Goal: Information Seeking & Learning: Check status

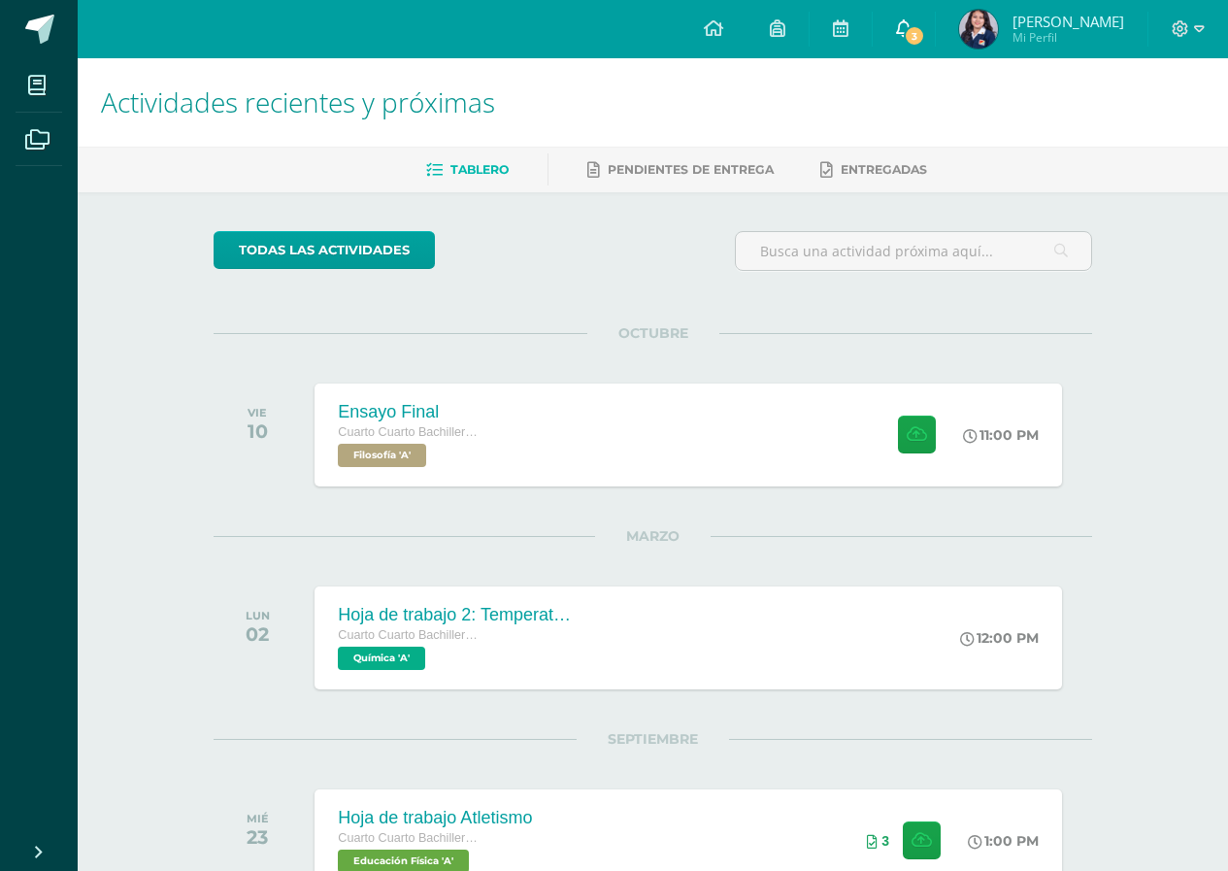
click at [917, 29] on span "3" at bounding box center [914, 35] width 21 height 21
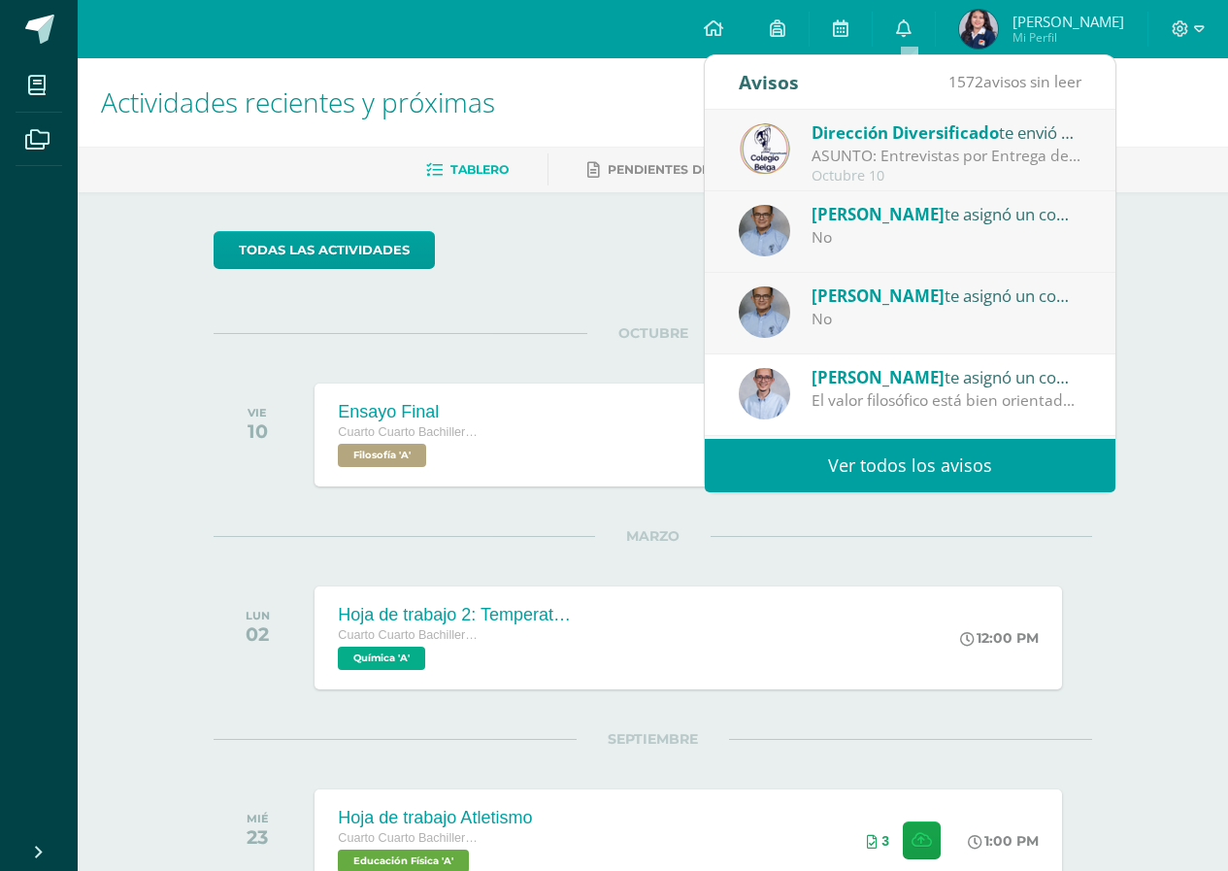
click at [955, 313] on div "No" at bounding box center [947, 319] width 270 height 22
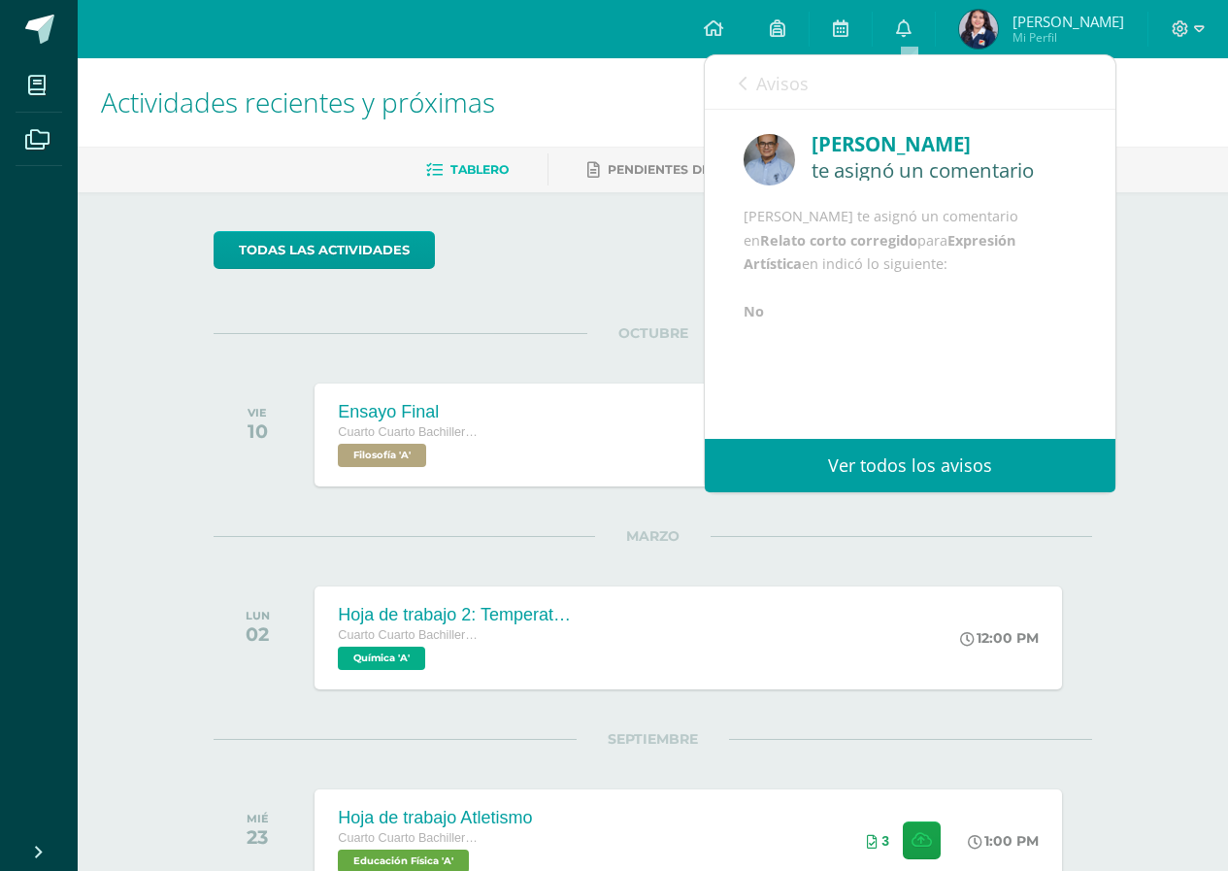
click at [746, 83] on icon at bounding box center [743, 84] width 8 height 16
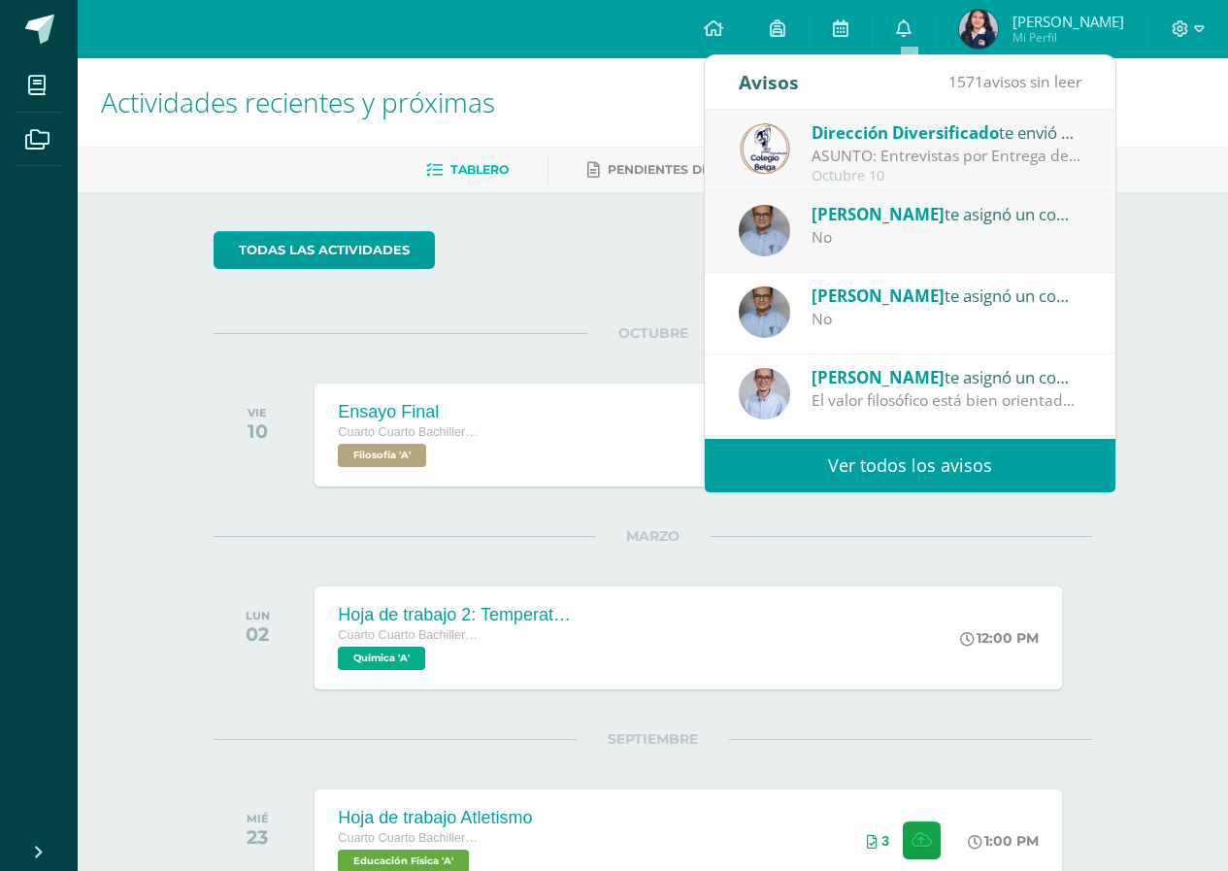
click at [877, 156] on div "ASUNTO: Entrevistas por Entrega de Notas Cuarta Unidad: ASUNTO: Entrevistas por…" at bounding box center [947, 156] width 270 height 22
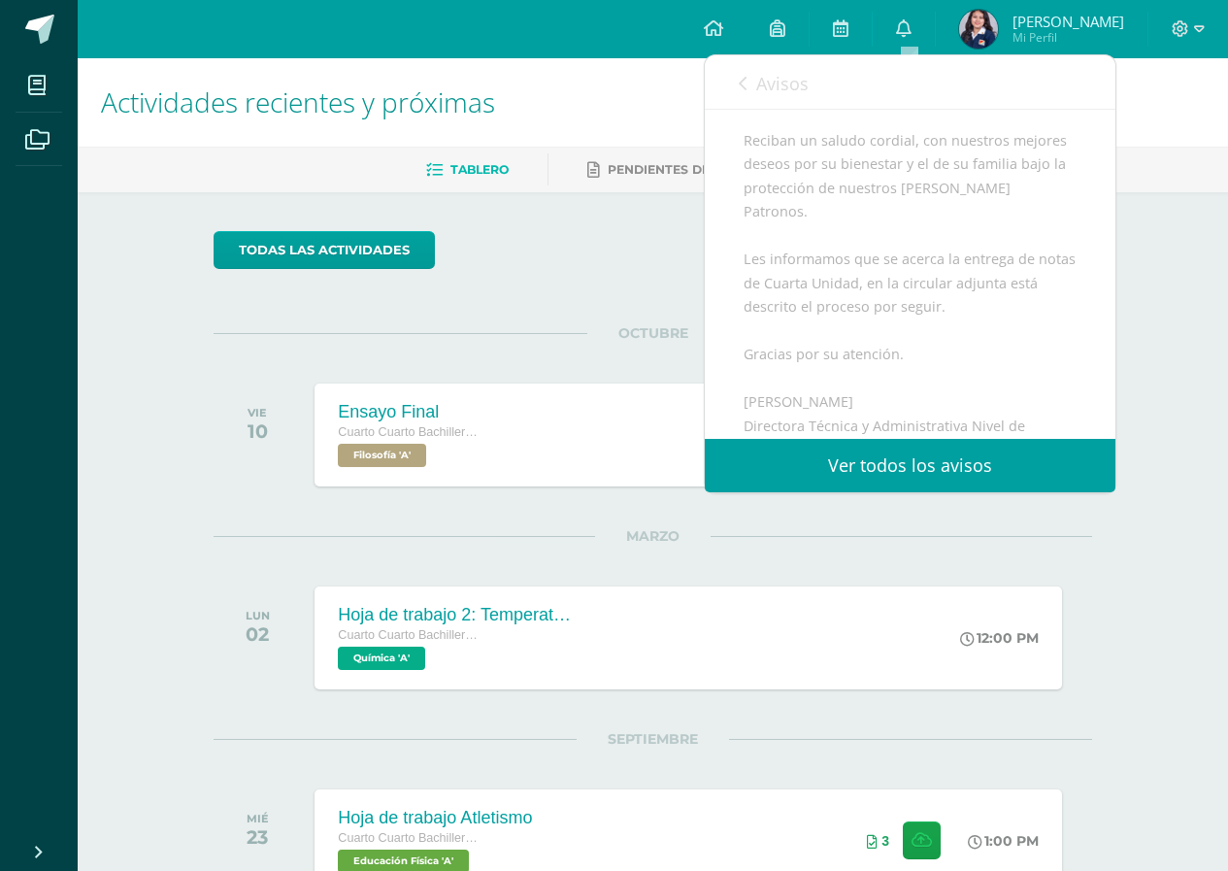
scroll to position [485, 0]
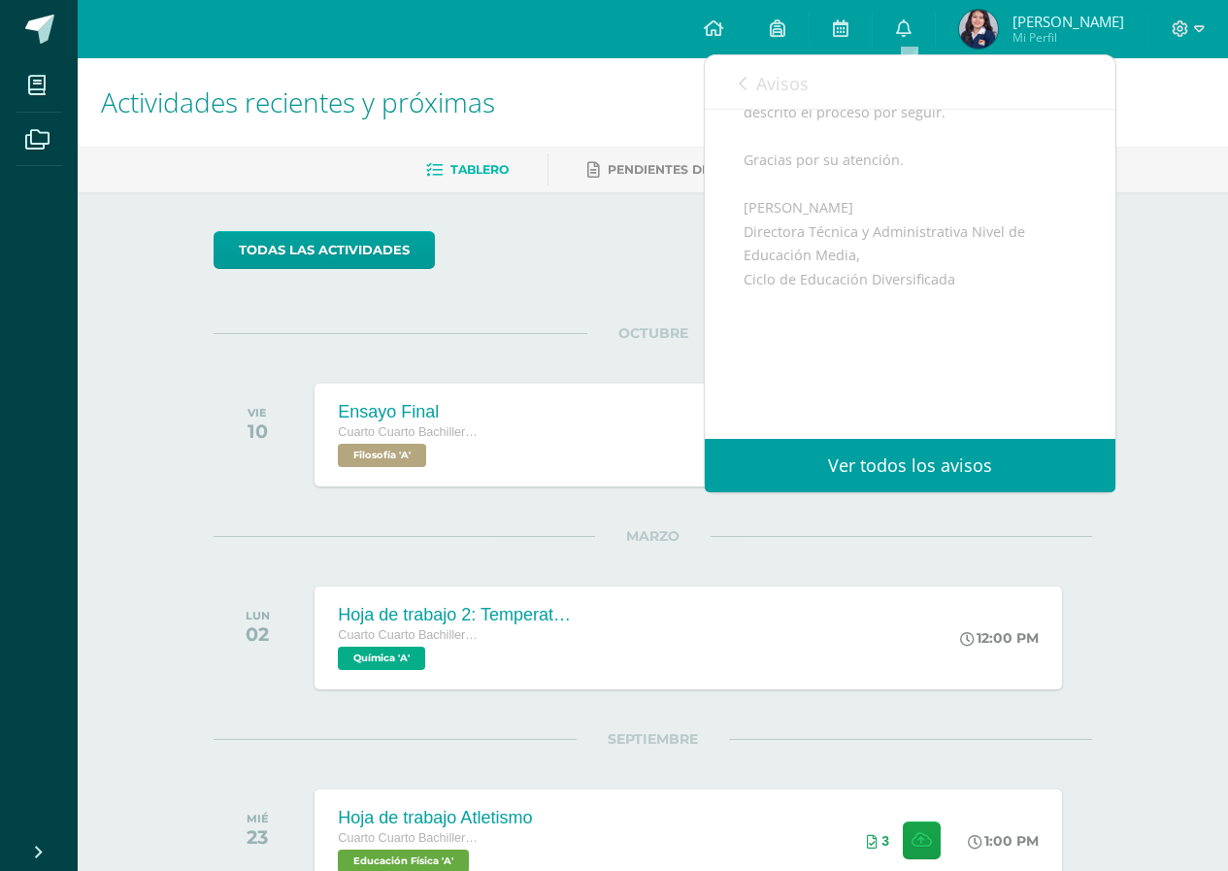
click at [754, 85] on link "Avisos" at bounding box center [774, 82] width 70 height 55
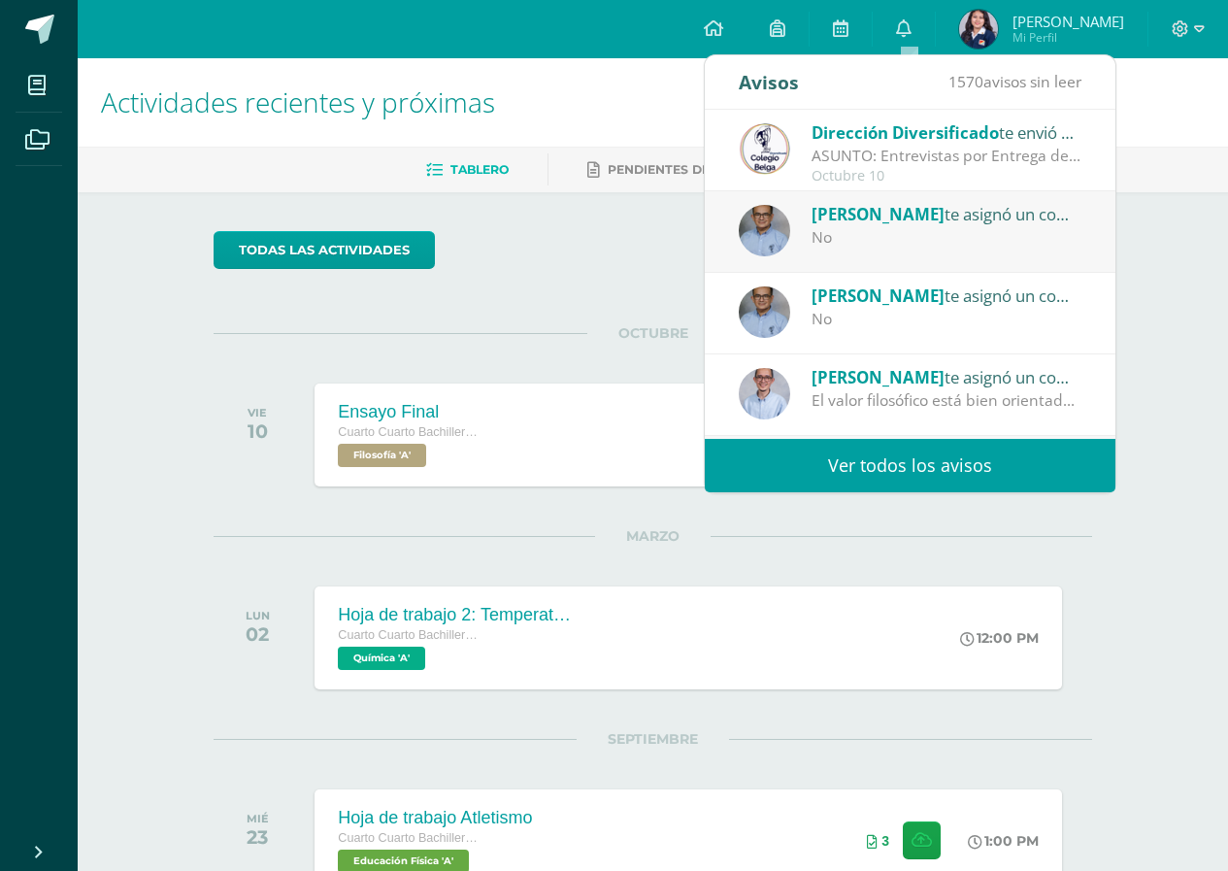
click at [898, 398] on div "El valor filosófico está bien orientado, reconociendo cómo una acción aparentem…" at bounding box center [947, 400] width 270 height 22
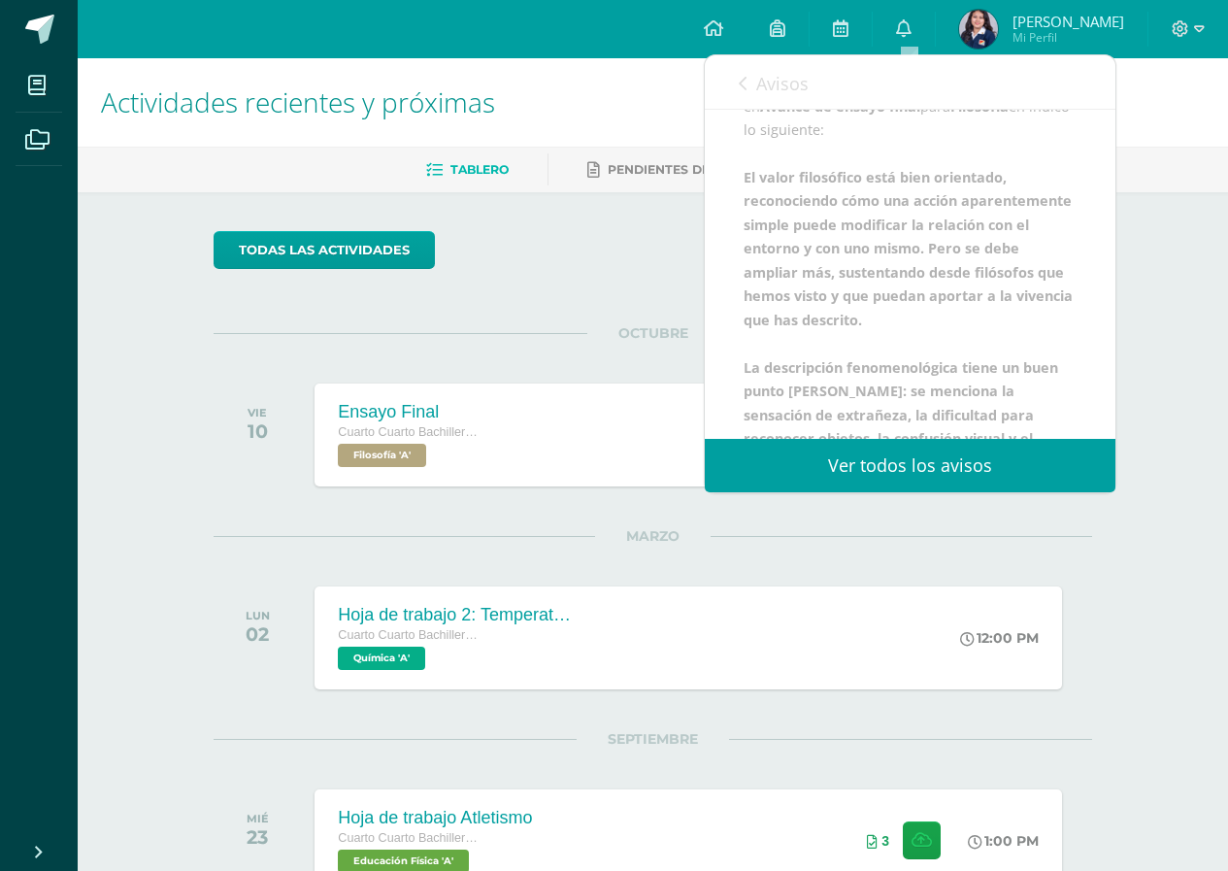
scroll to position [0, 0]
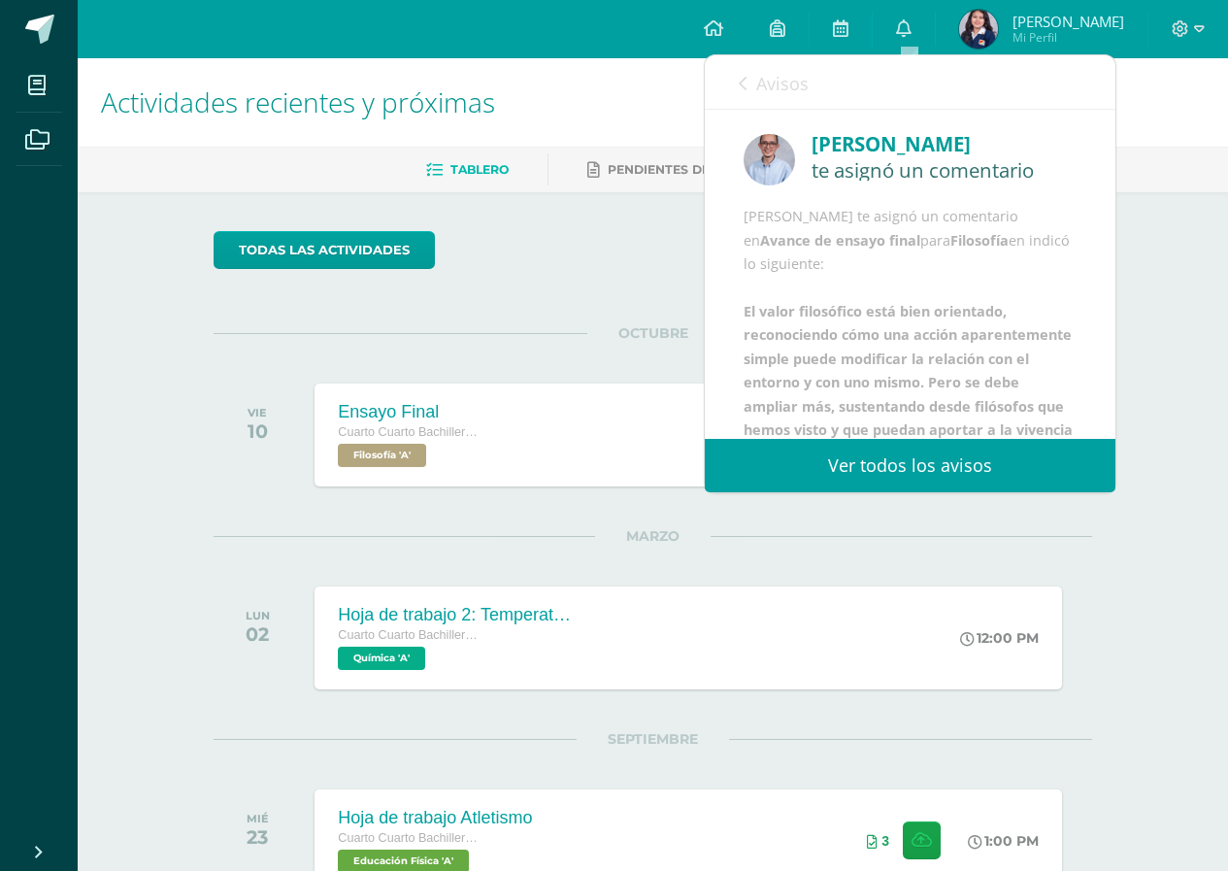
click at [906, 467] on link "Ver todos los avisos" at bounding box center [910, 465] width 411 height 53
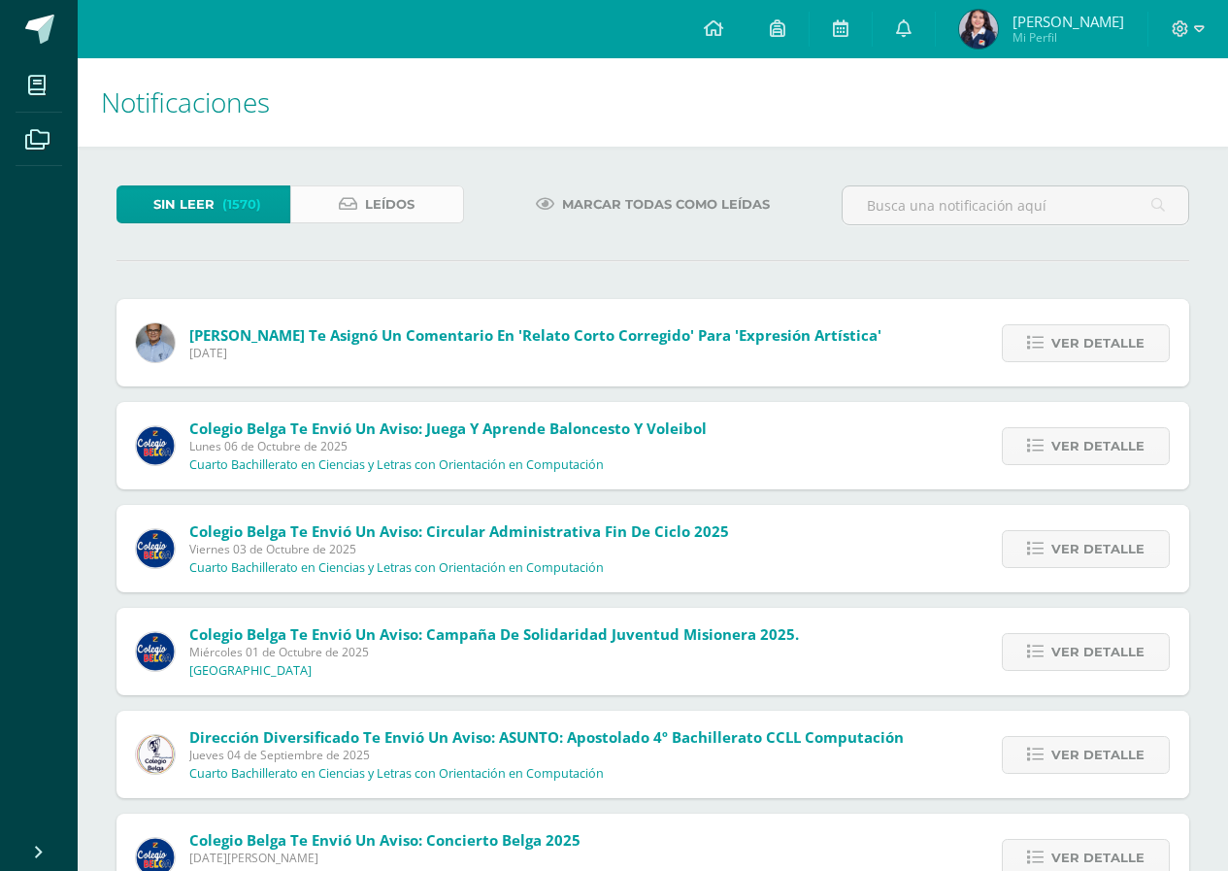
click at [366, 192] on span "Leídos" at bounding box center [390, 204] width 50 height 36
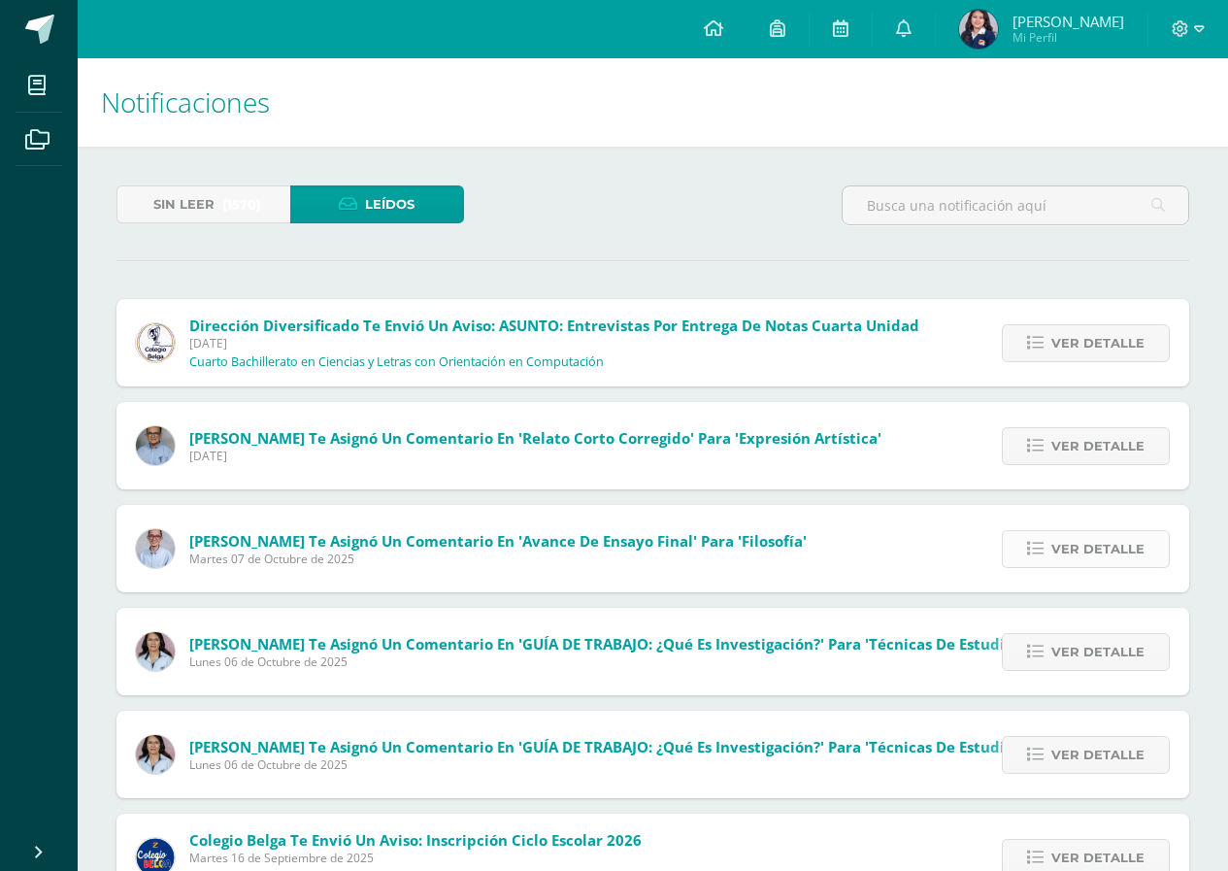
click at [1083, 543] on span "Ver detalle" at bounding box center [1097, 549] width 93 height 36
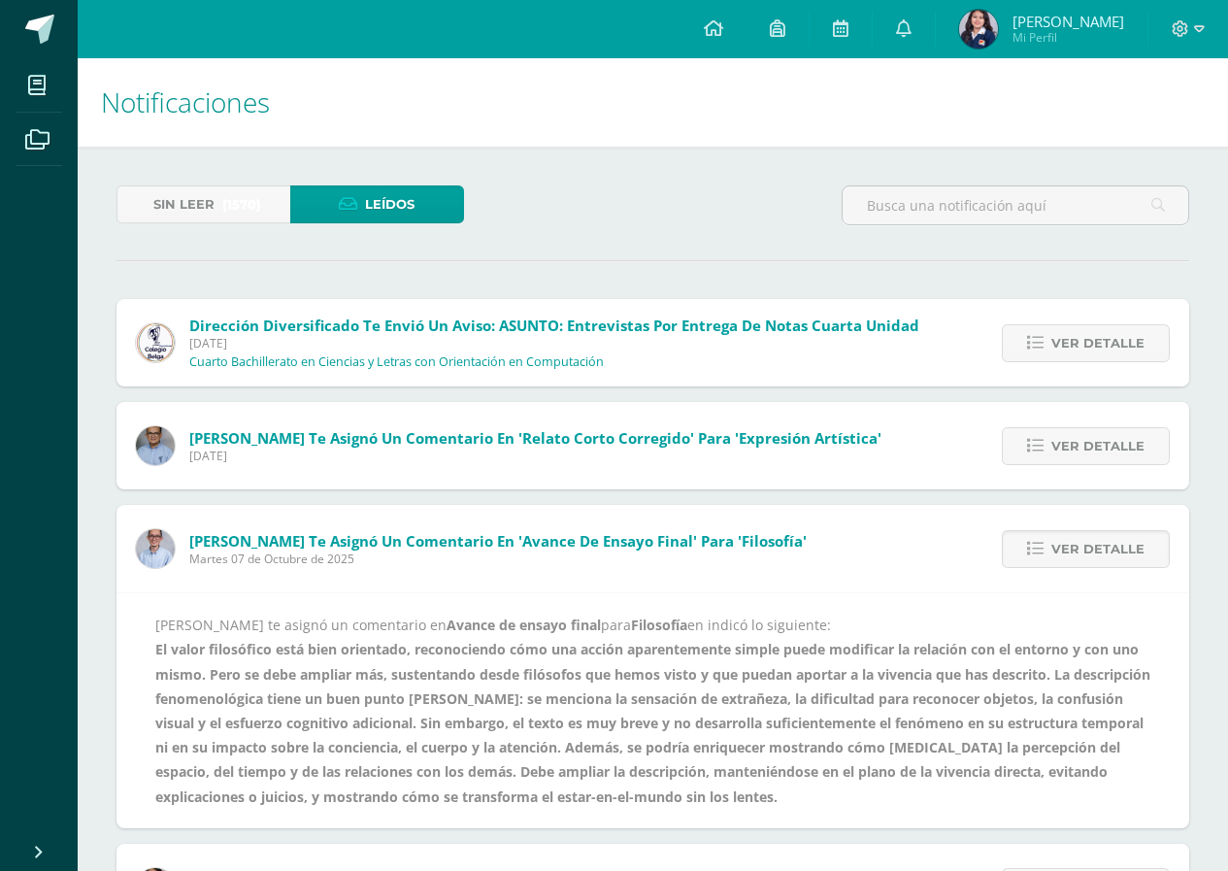
scroll to position [194, 0]
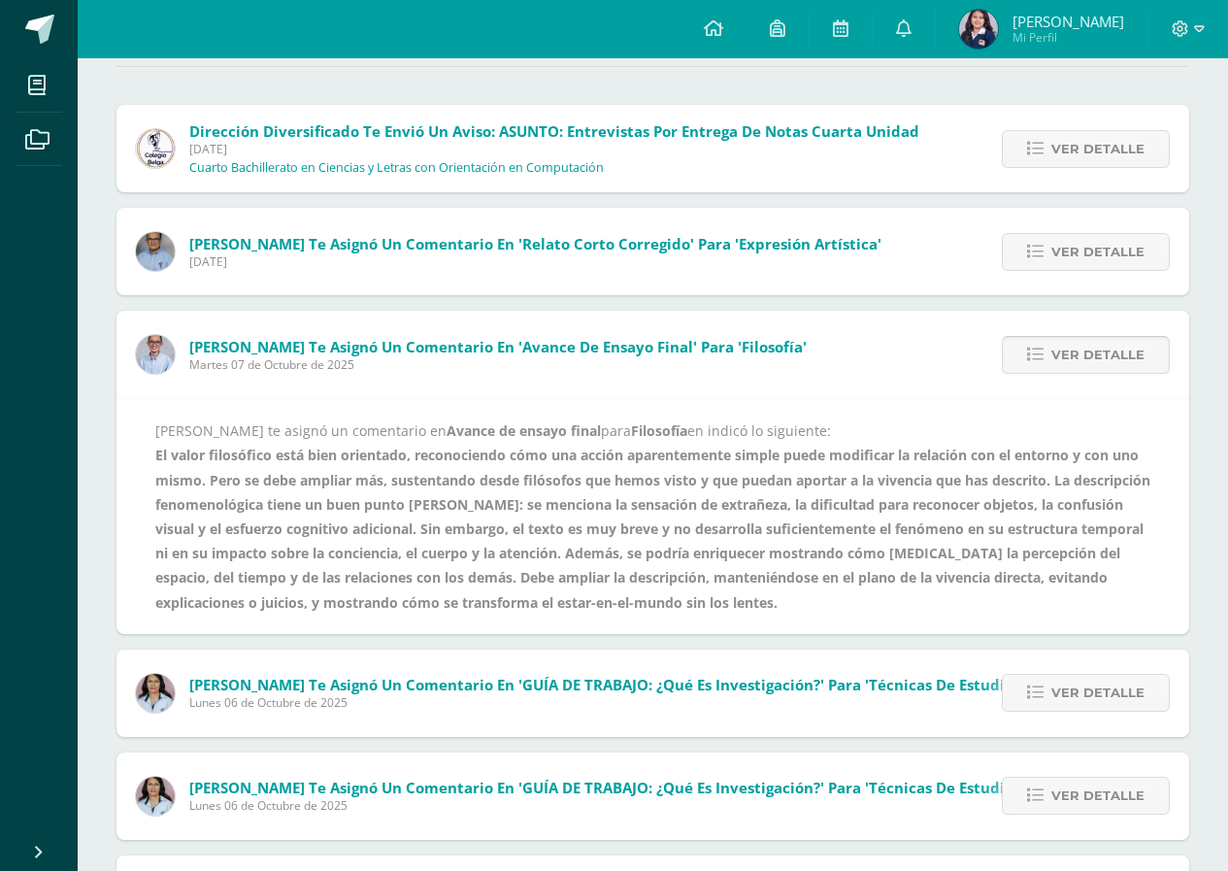
click at [1085, 364] on span "Ver detalle" at bounding box center [1097, 355] width 93 height 36
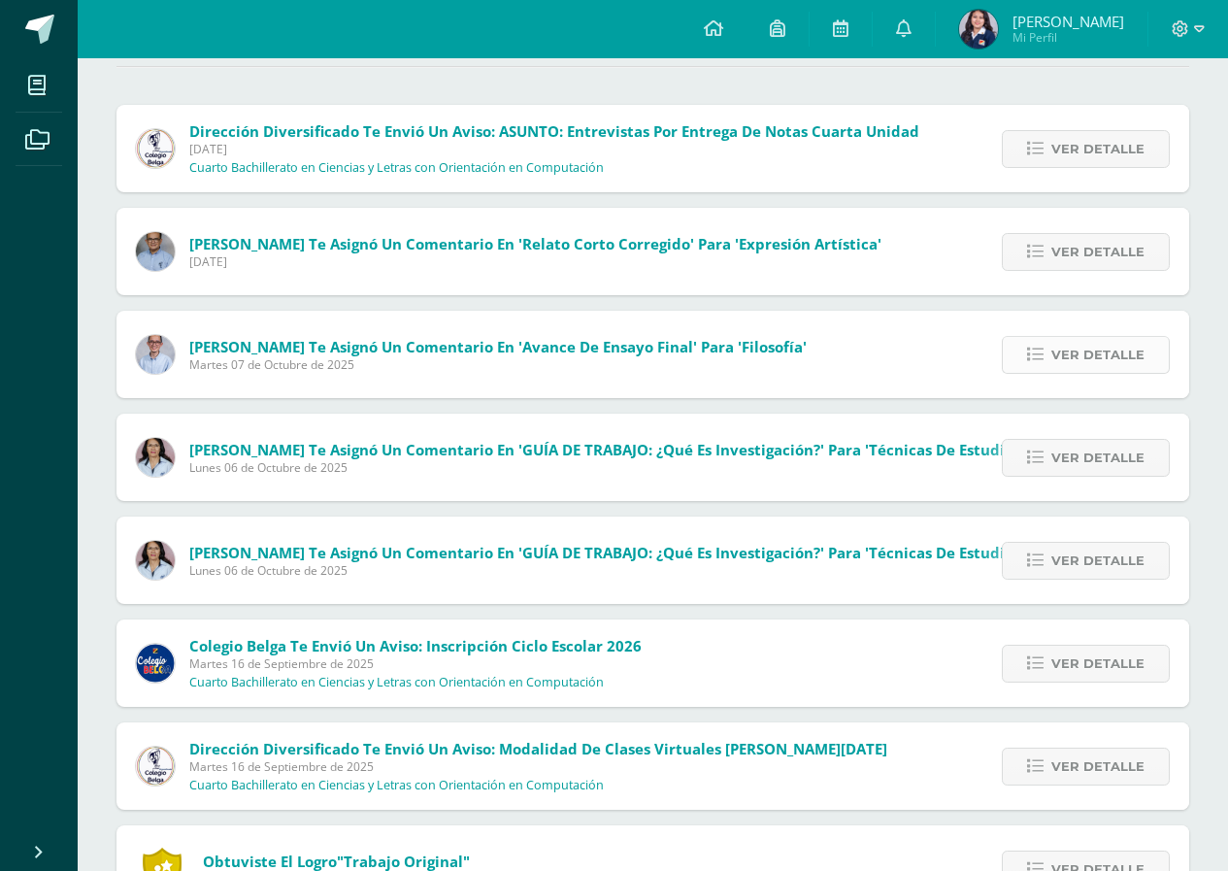
click at [1085, 364] on span "Ver detalle" at bounding box center [1097, 355] width 93 height 36
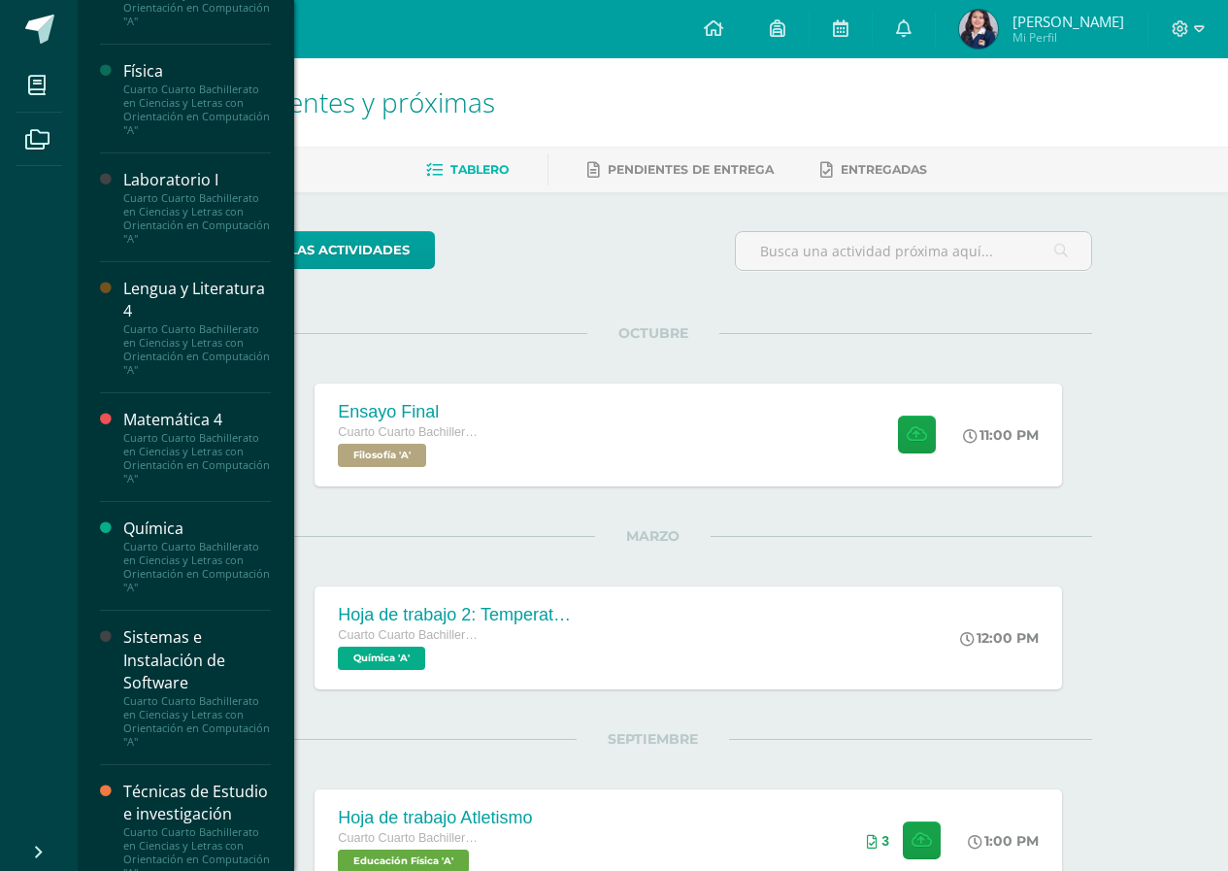
scroll to position [971, 0]
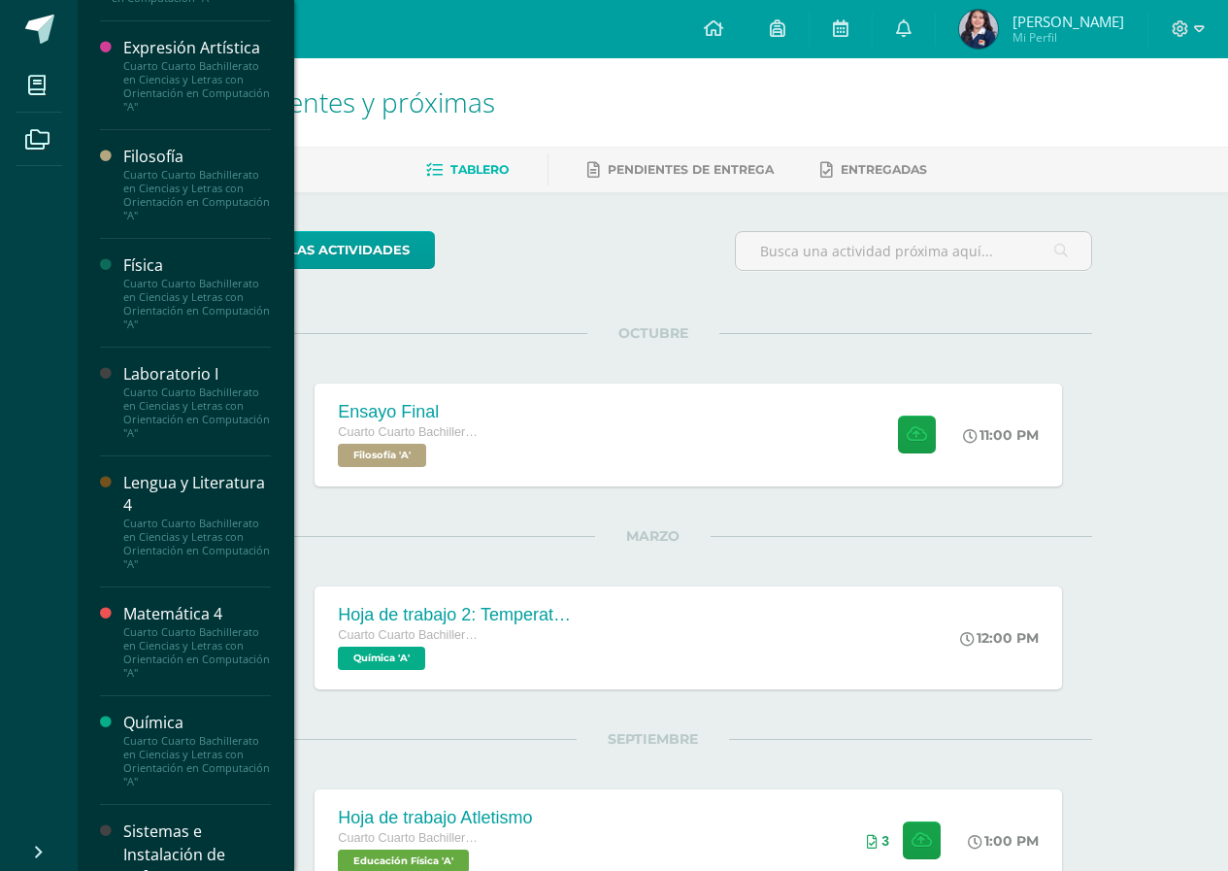
click at [165, 214] on div "Cuarto Cuarto Bachillerato en Ciencias y Letras con Orientación en Computación …" at bounding box center [197, 195] width 148 height 54
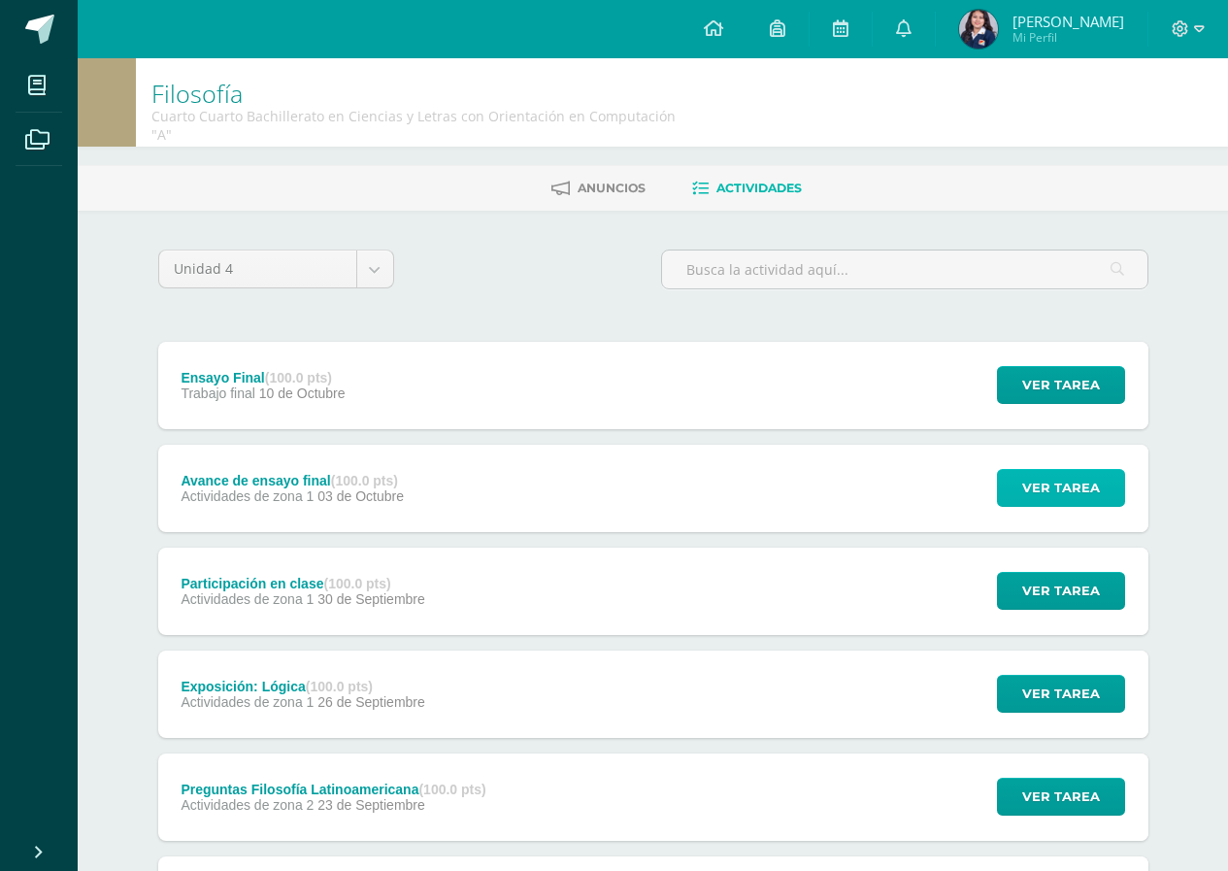
click at [1049, 480] on span "Ver tarea" at bounding box center [1061, 488] width 78 height 36
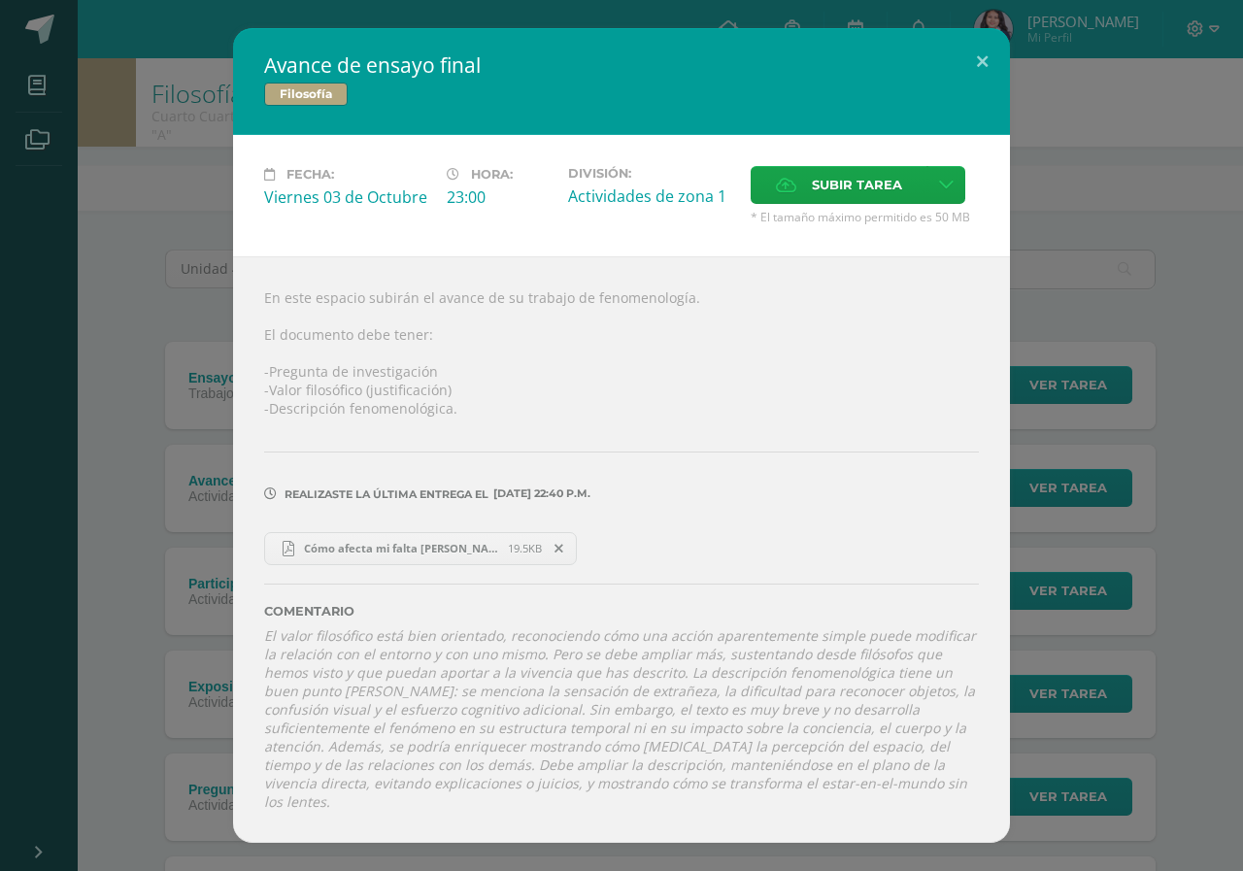
click at [459, 555] on span "Cómo afecta mi falta [PERSON_NAME] en mi día.pdf" at bounding box center [401, 548] width 214 height 15
click at [1076, 76] on div "Avance de ensayo final Filosofía Fecha: [DATE] Hora: 23:00 División: Subir tare…" at bounding box center [621, 434] width 1227 height 813
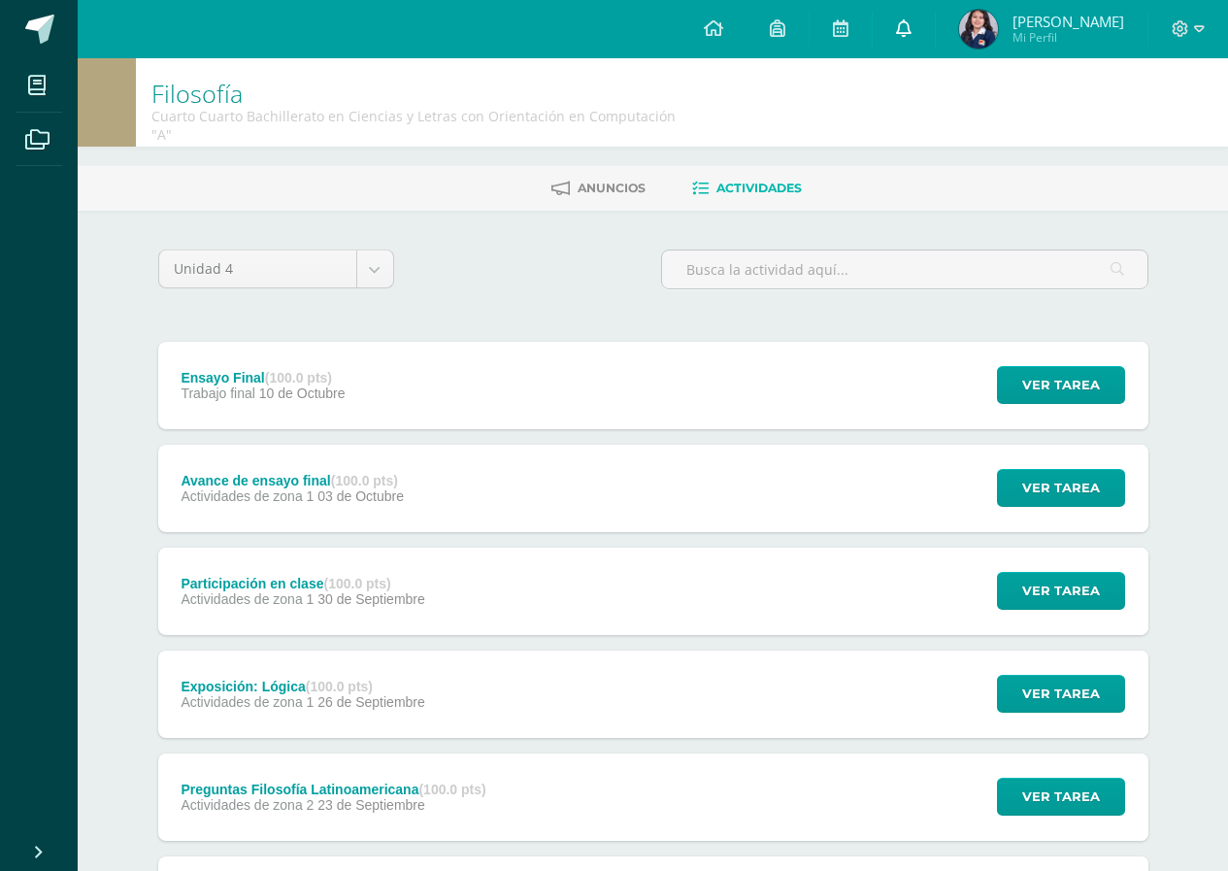
click at [905, 26] on icon at bounding box center [904, 27] width 16 height 17
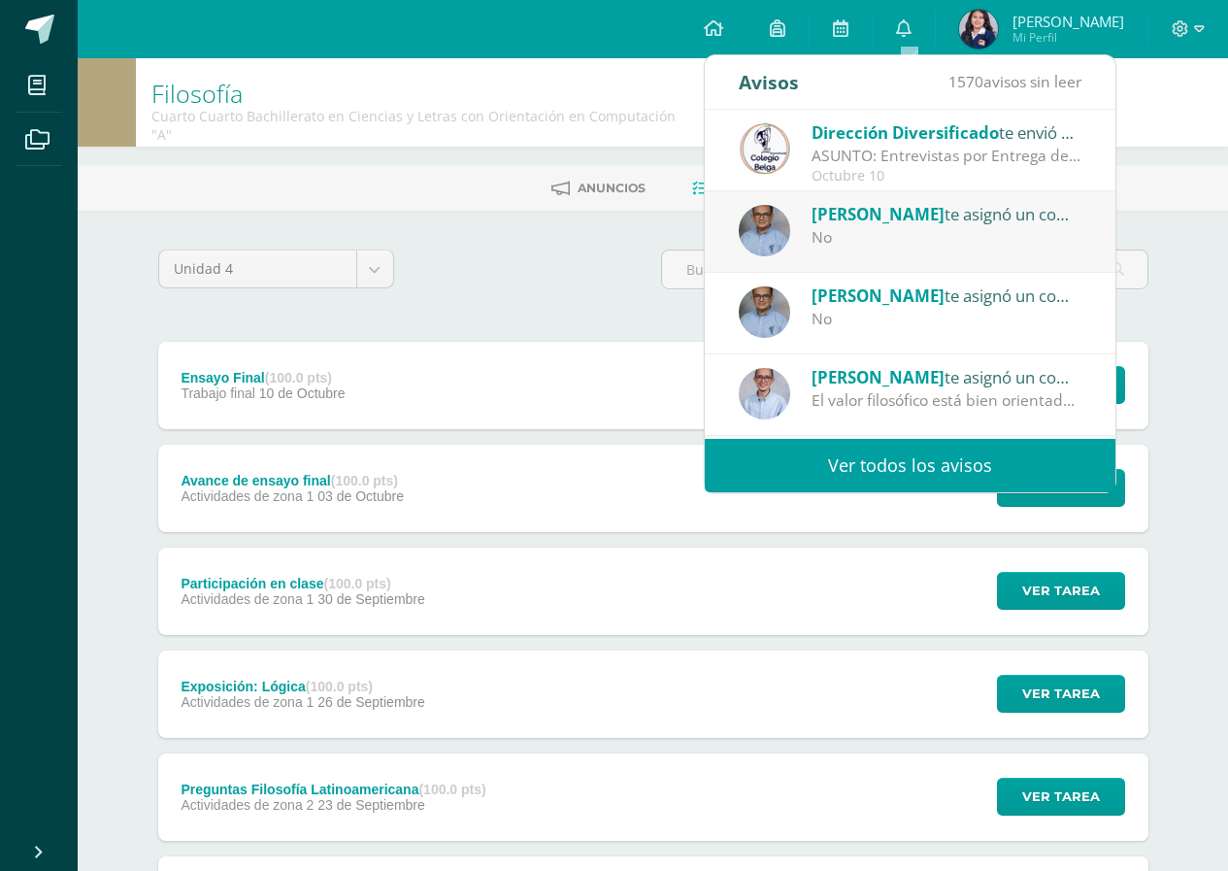
click at [913, 160] on div "ASUNTO: Entrevistas por Entrega de Notas Cuarta Unidad: ASUNTO: Entrevistas por…" at bounding box center [947, 156] width 270 height 22
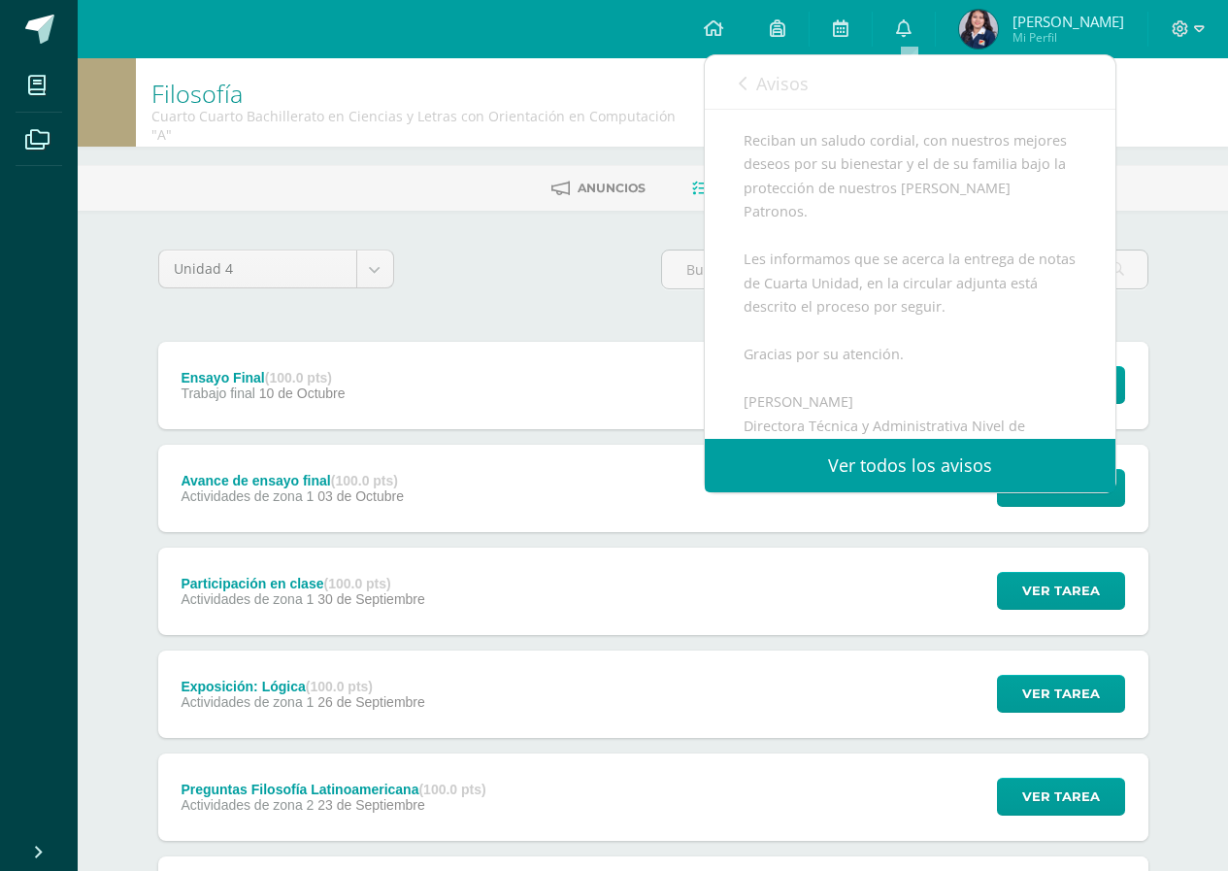
scroll to position [485, 0]
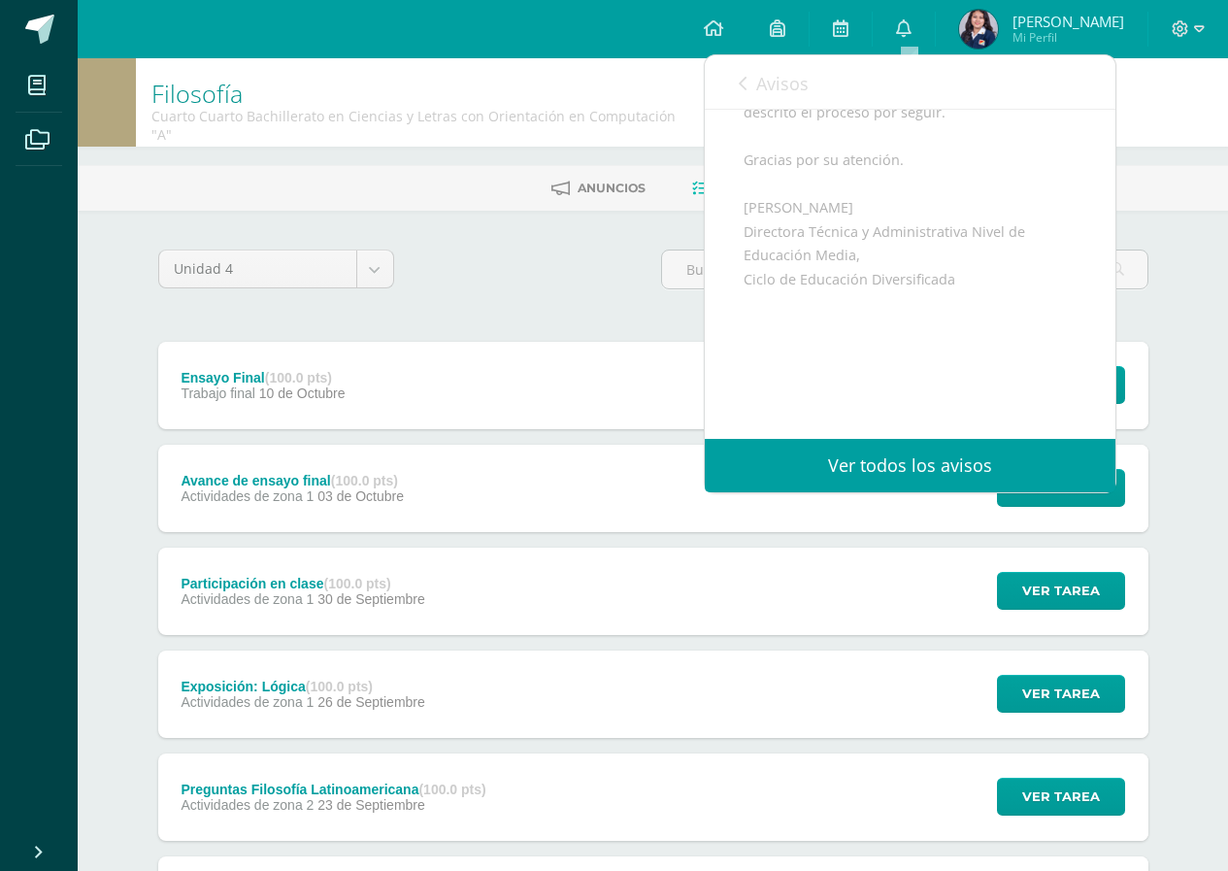
click at [757, 79] on span "Avisos" at bounding box center [782, 83] width 52 height 23
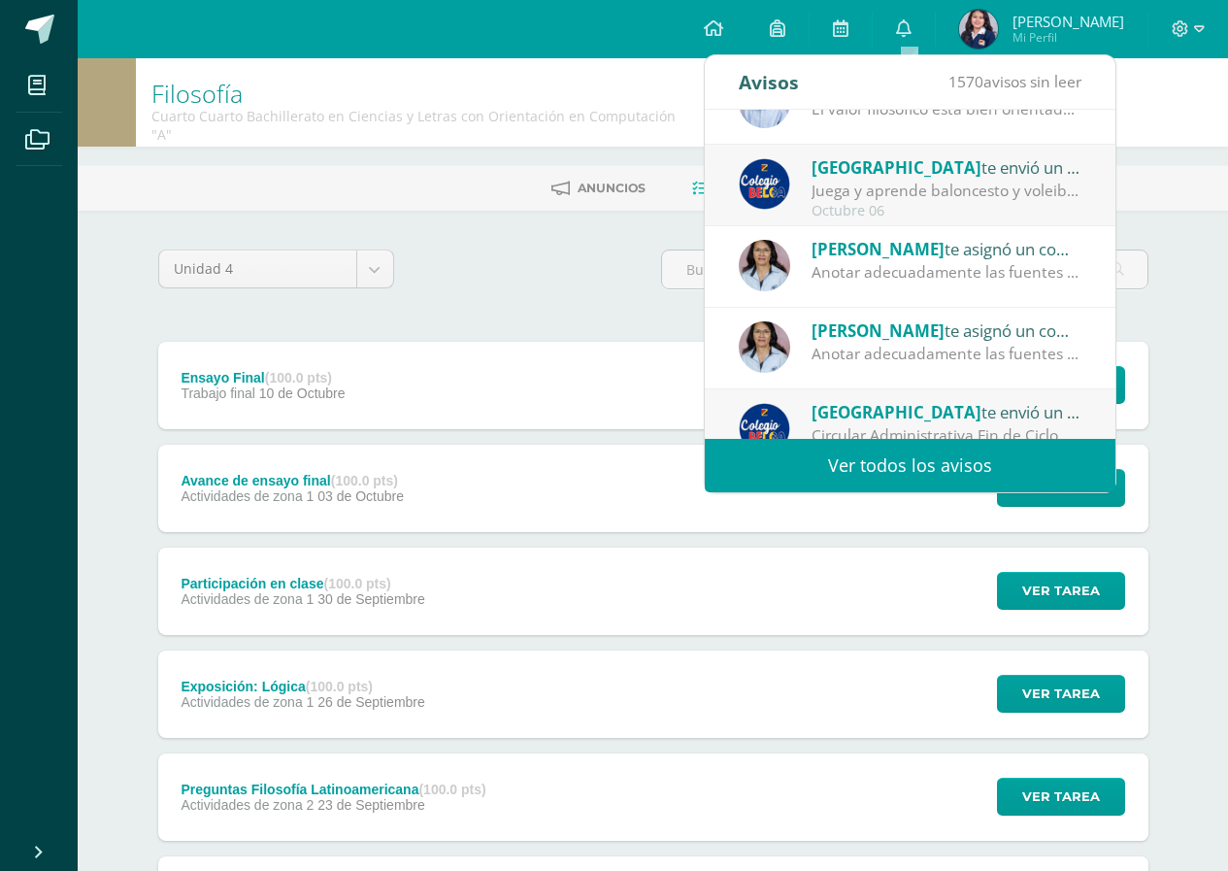
scroll to position [323, 0]
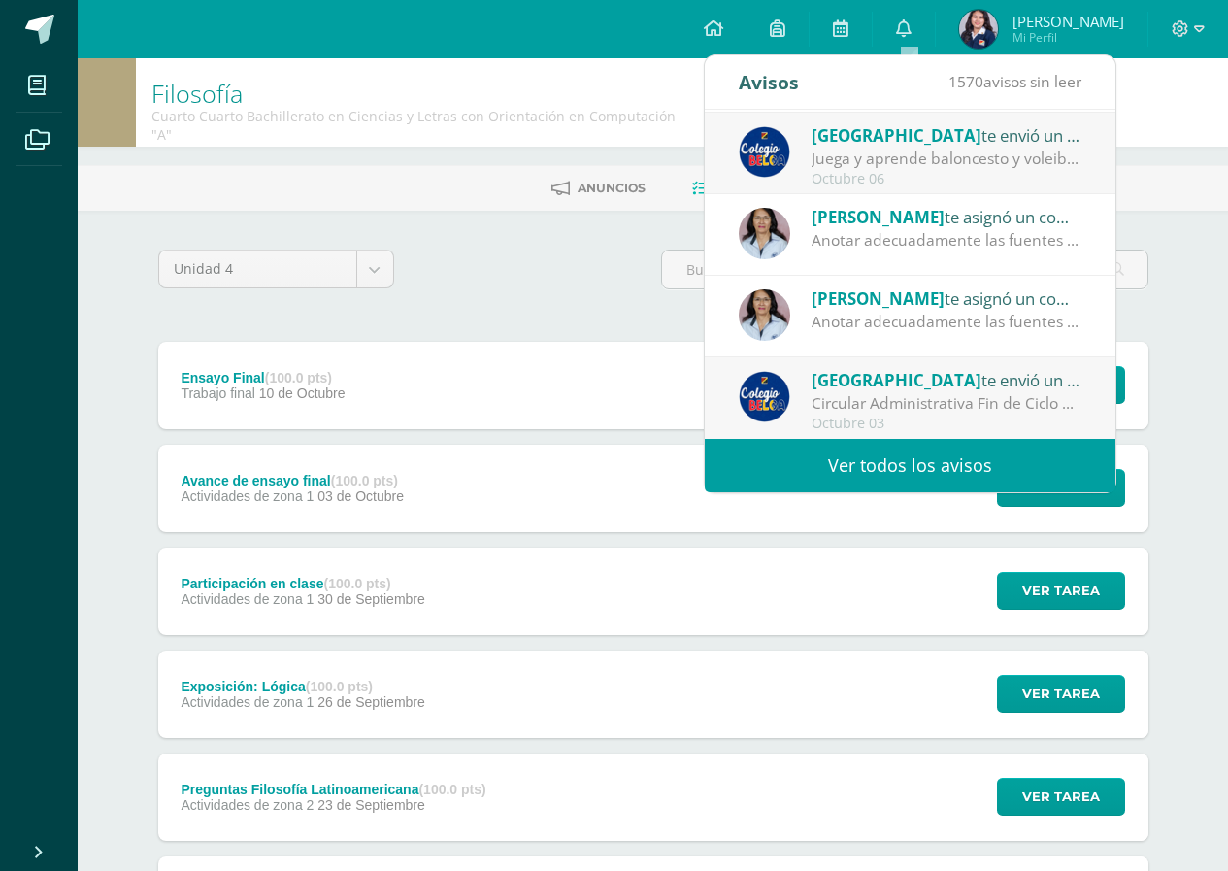
click at [862, 389] on span "[GEOGRAPHIC_DATA]" at bounding box center [897, 380] width 170 height 22
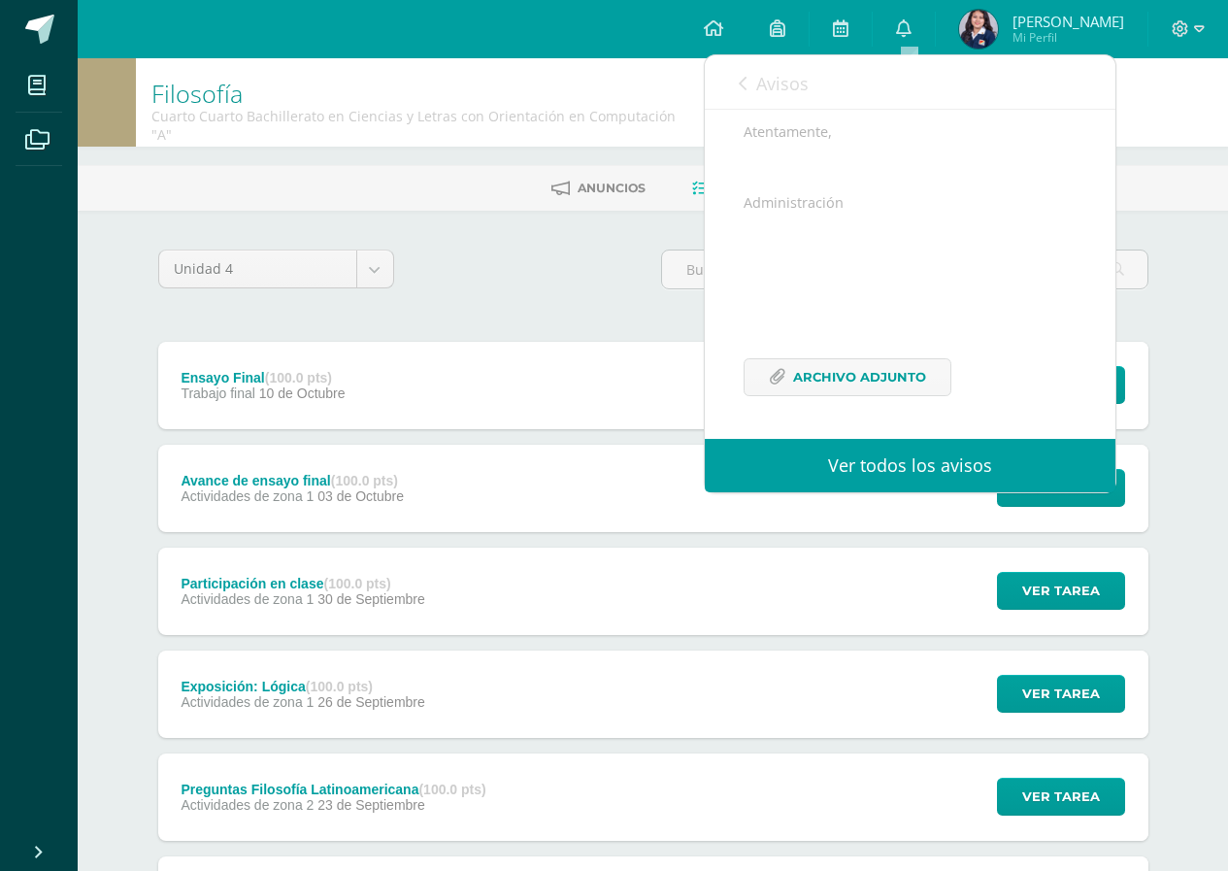
scroll to position [419, 0]
click at [789, 375] on link "Archivo Adjunto" at bounding box center [848, 377] width 208 height 38
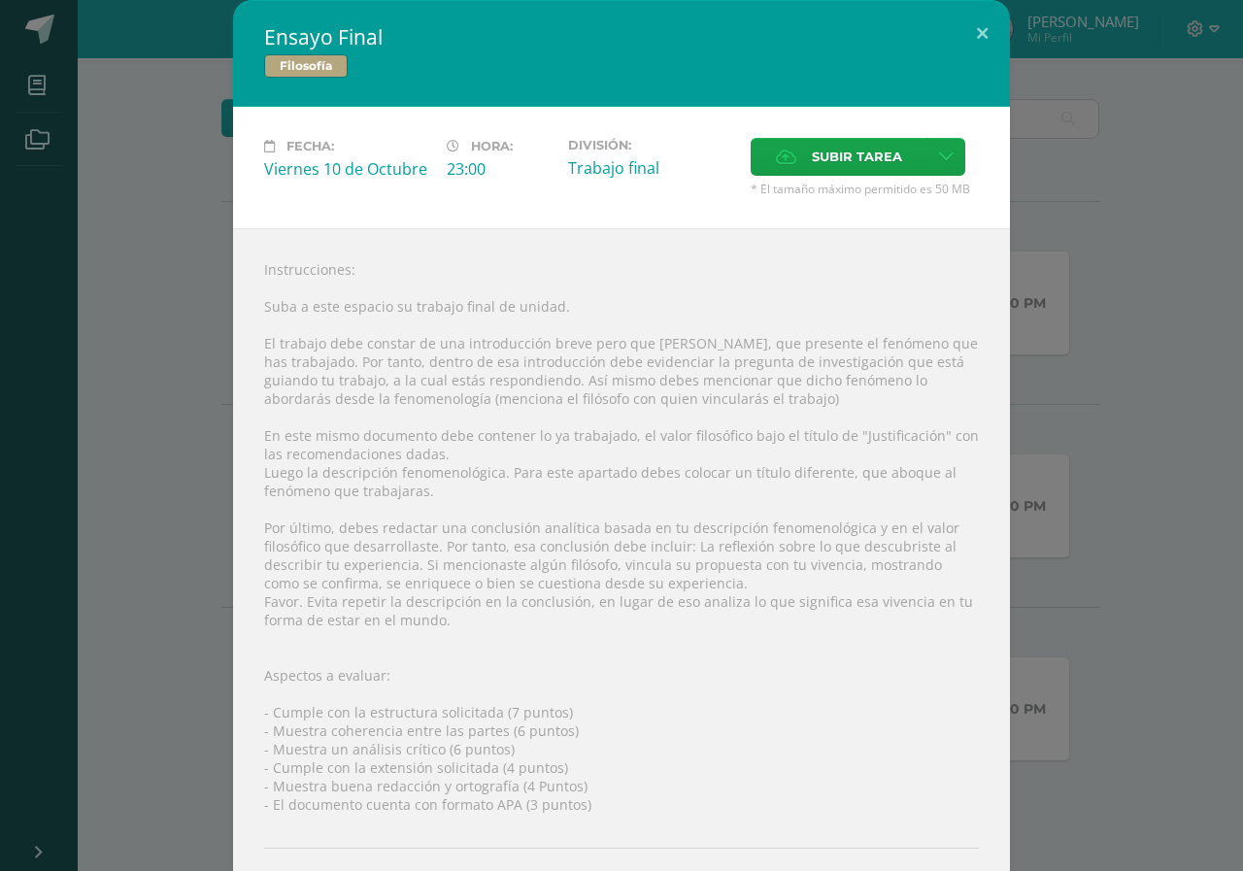
scroll to position [88, 0]
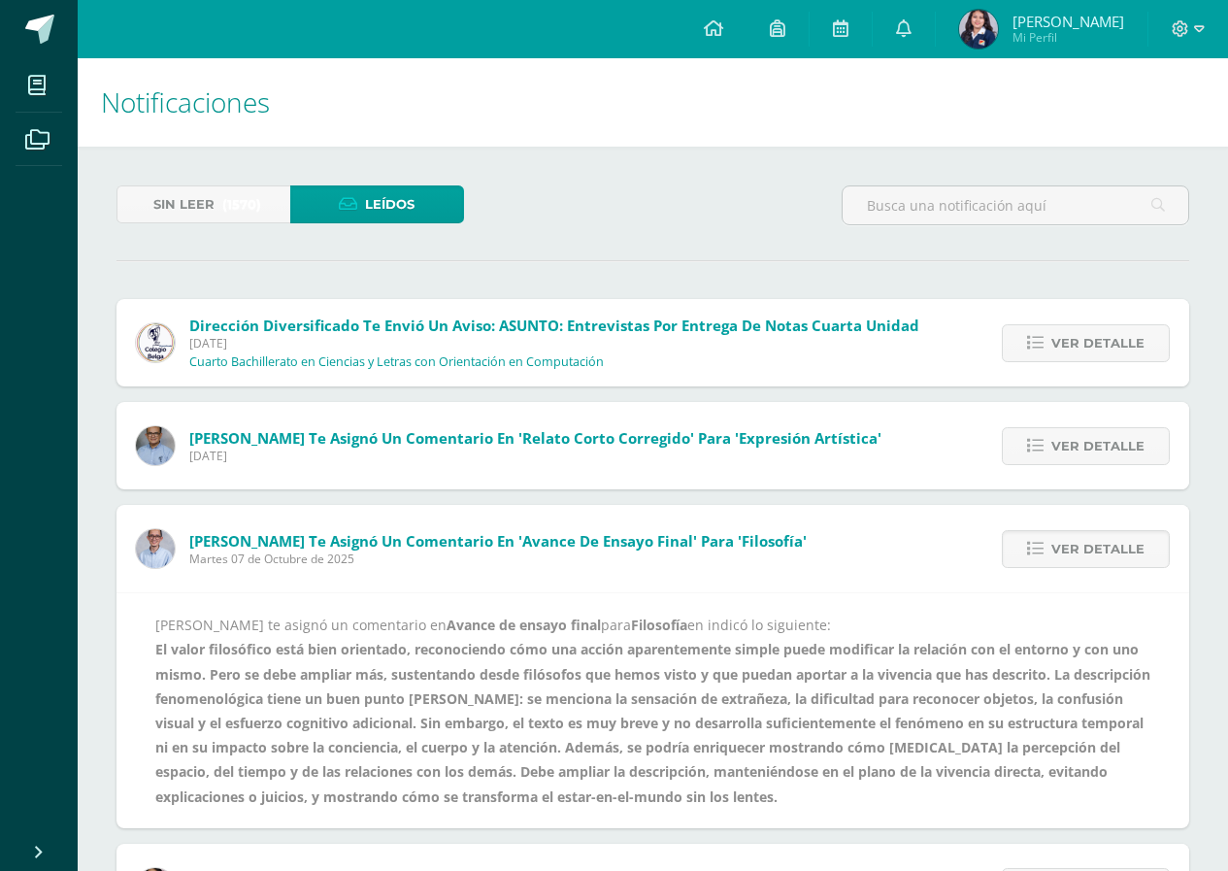
scroll to position [194, 0]
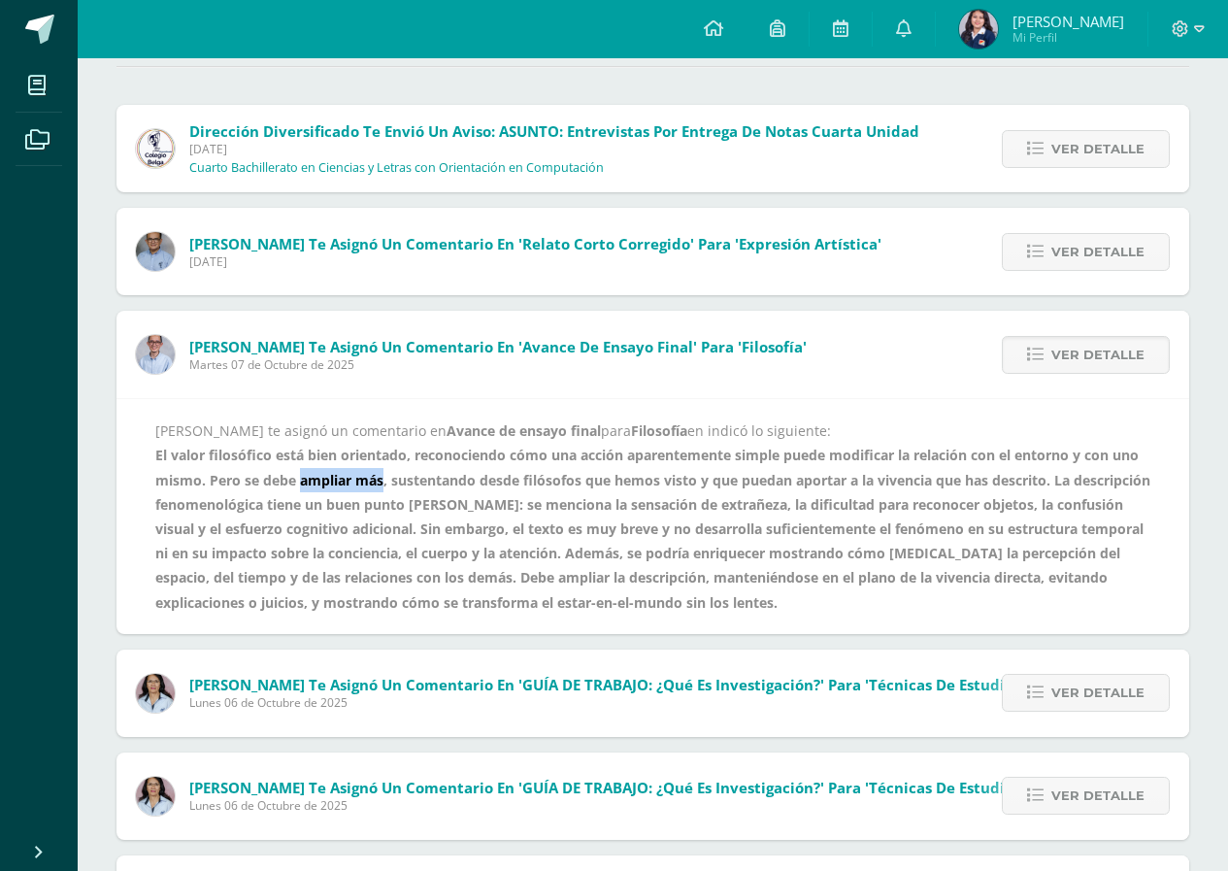
drag, startPoint x: 304, startPoint y: 481, endPoint x: 385, endPoint y: 489, distance: 81.9
click at [385, 489] on div "[PERSON_NAME] te asignó un comentario en Avance de ensayo final para Filosofía …" at bounding box center [652, 516] width 995 height 196
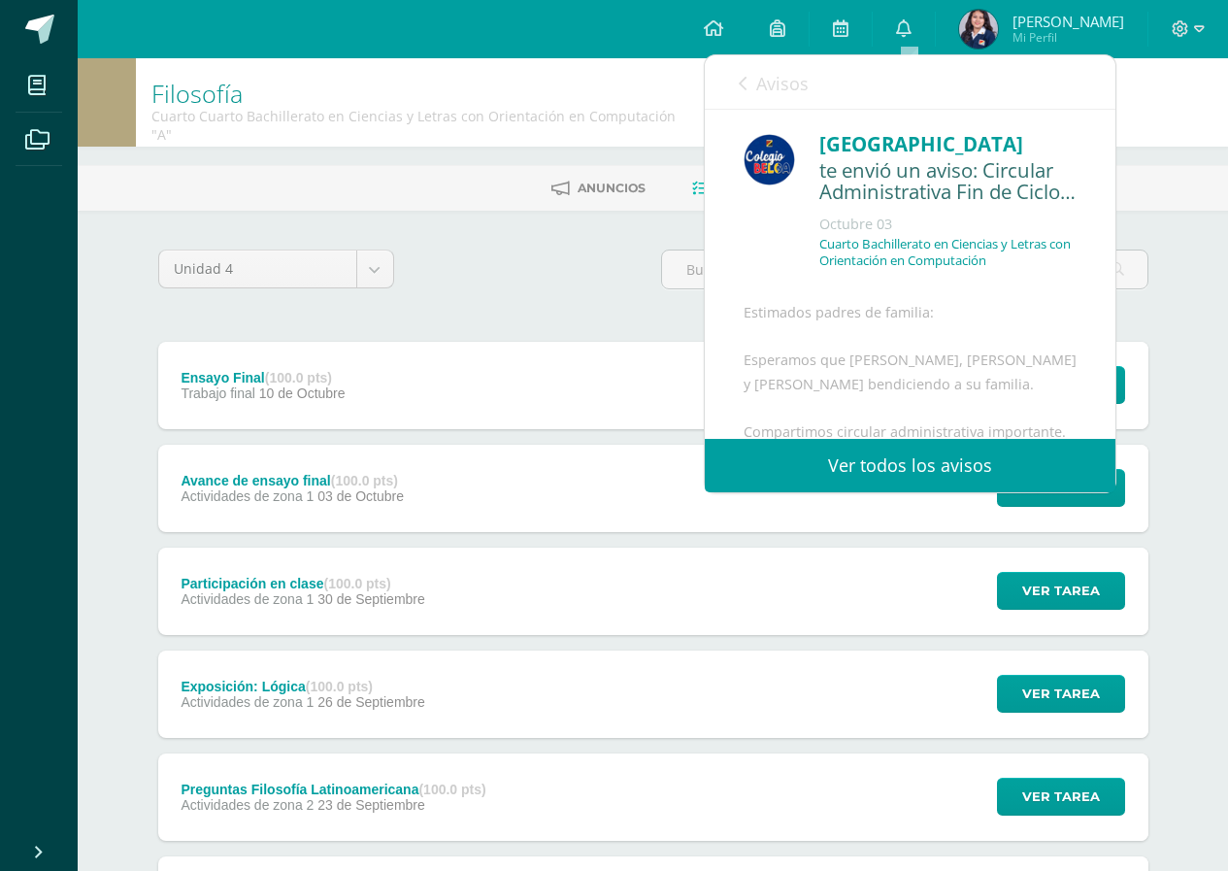
scroll to position [419, 0]
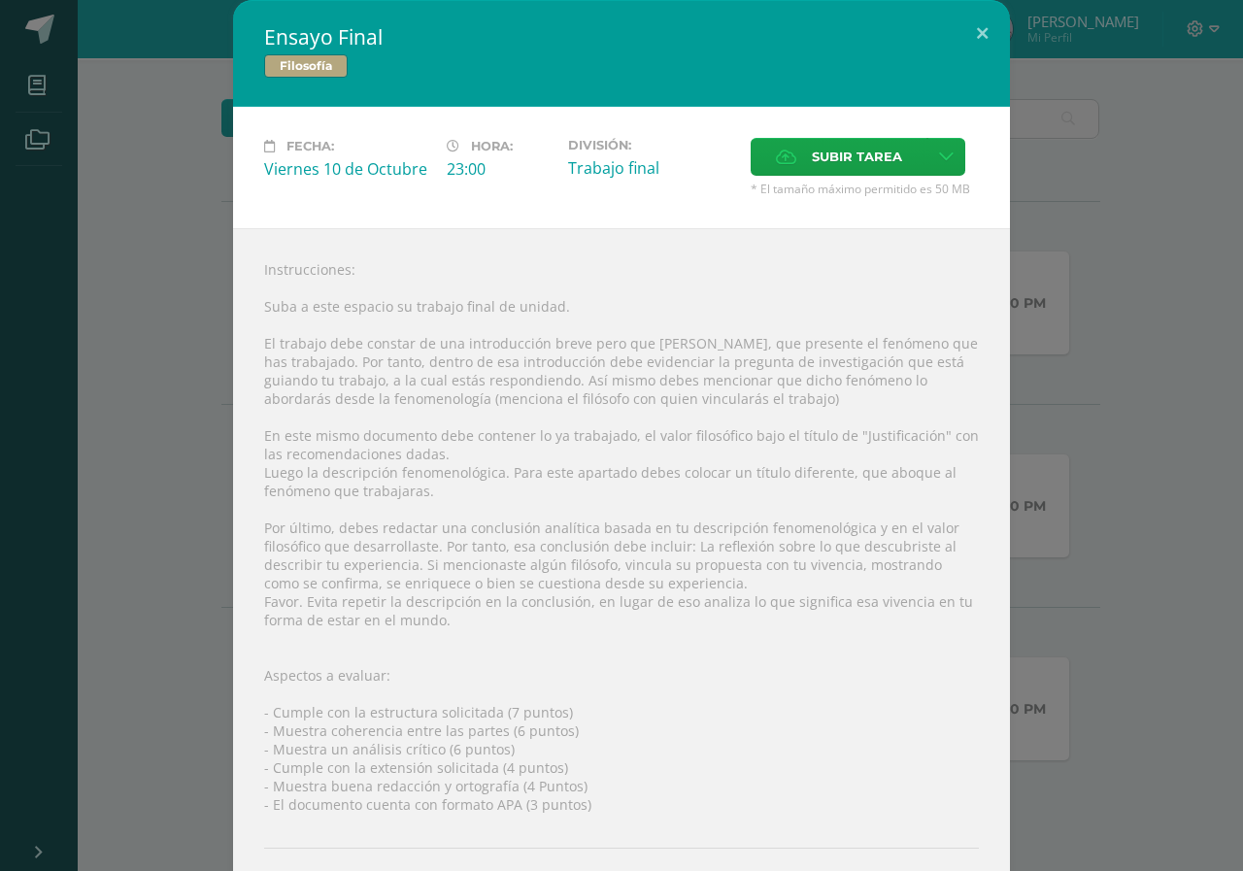
scroll to position [88, 0]
